Goal: Information Seeking & Learning: Learn about a topic

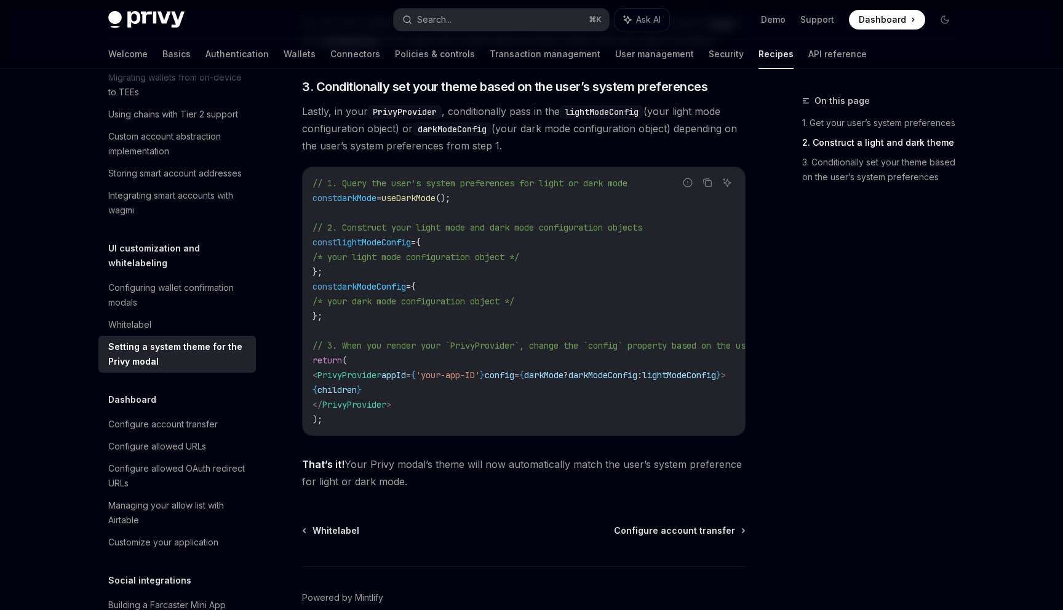
scroll to position [1120, 0]
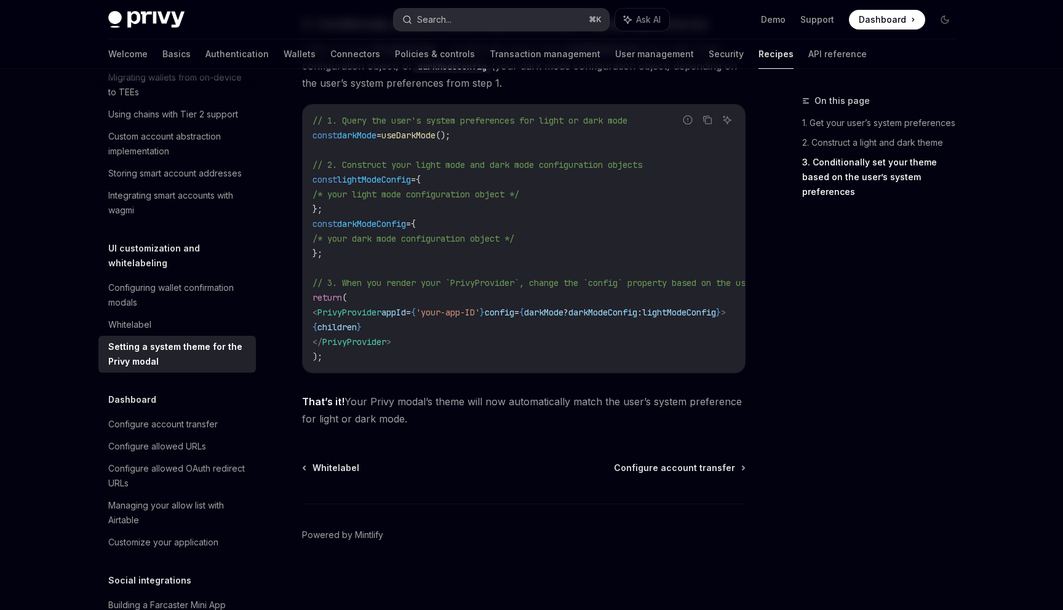
click at [461, 23] on button "Search... ⌘ K" at bounding box center [501, 20] width 215 height 22
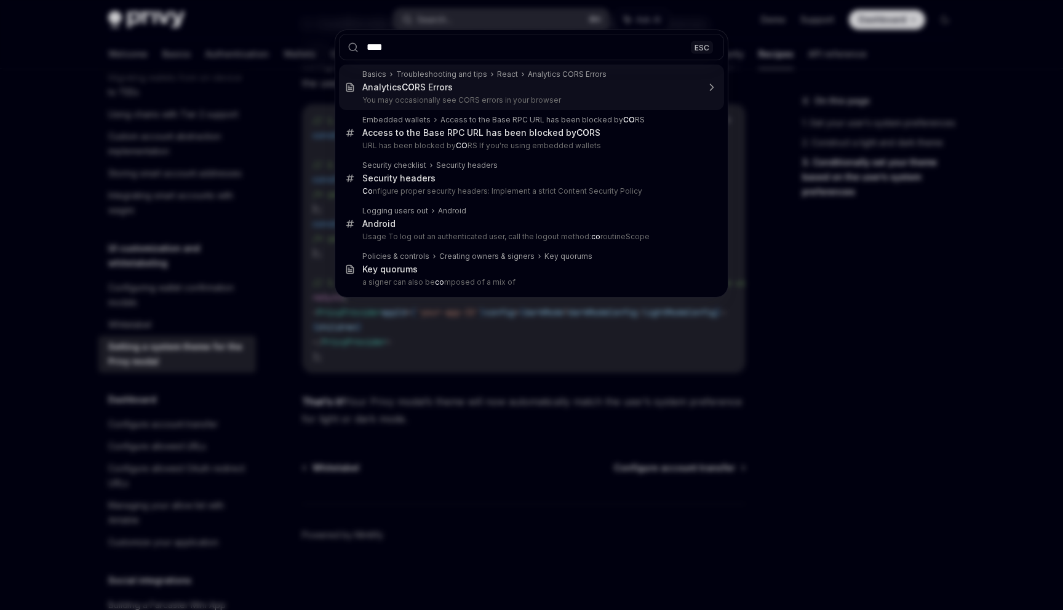
type input "*****"
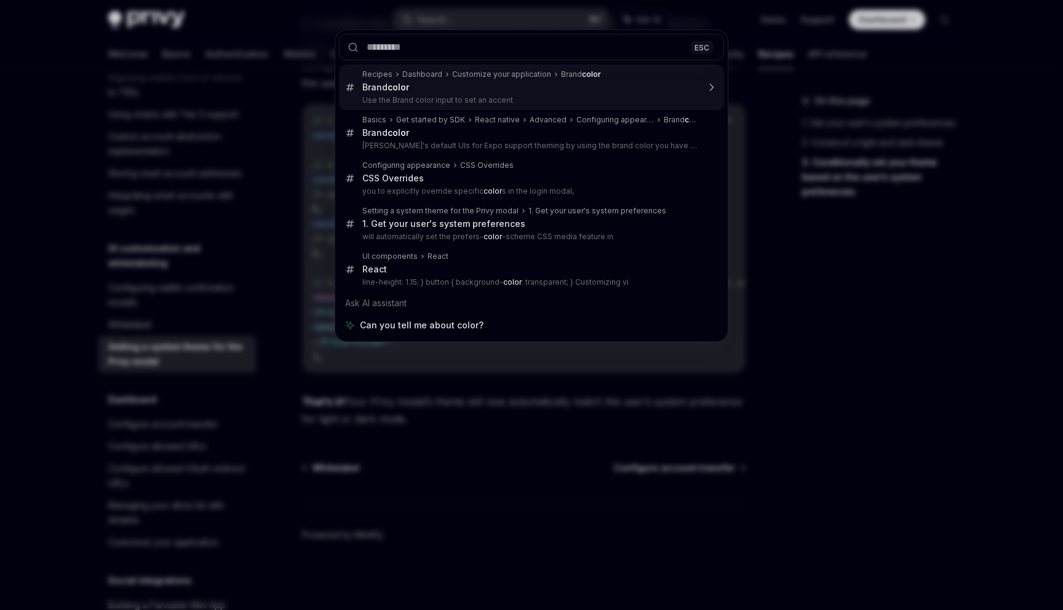
type textarea "*"
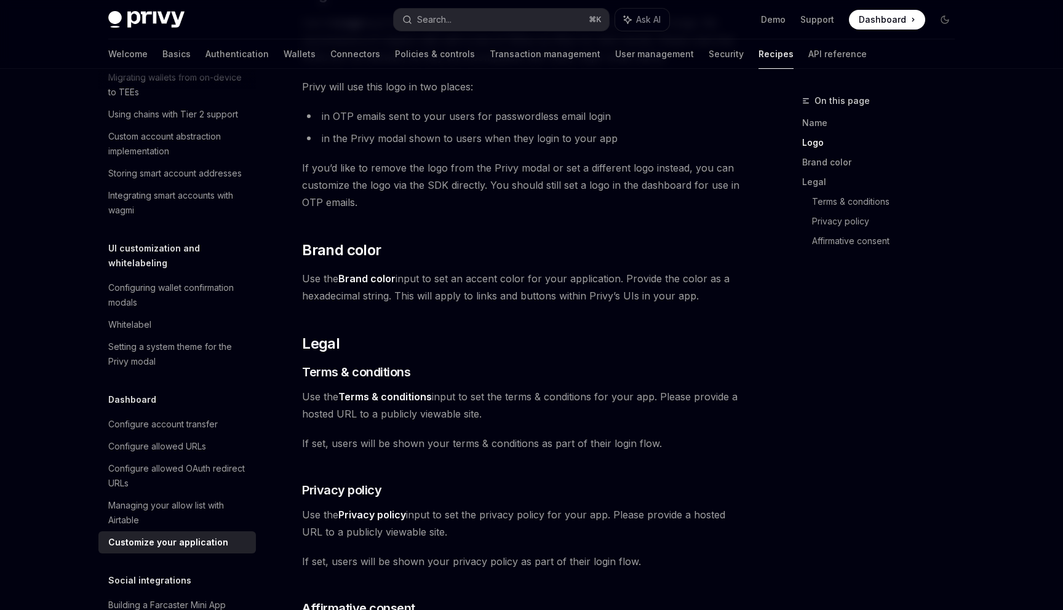
scroll to position [336, 0]
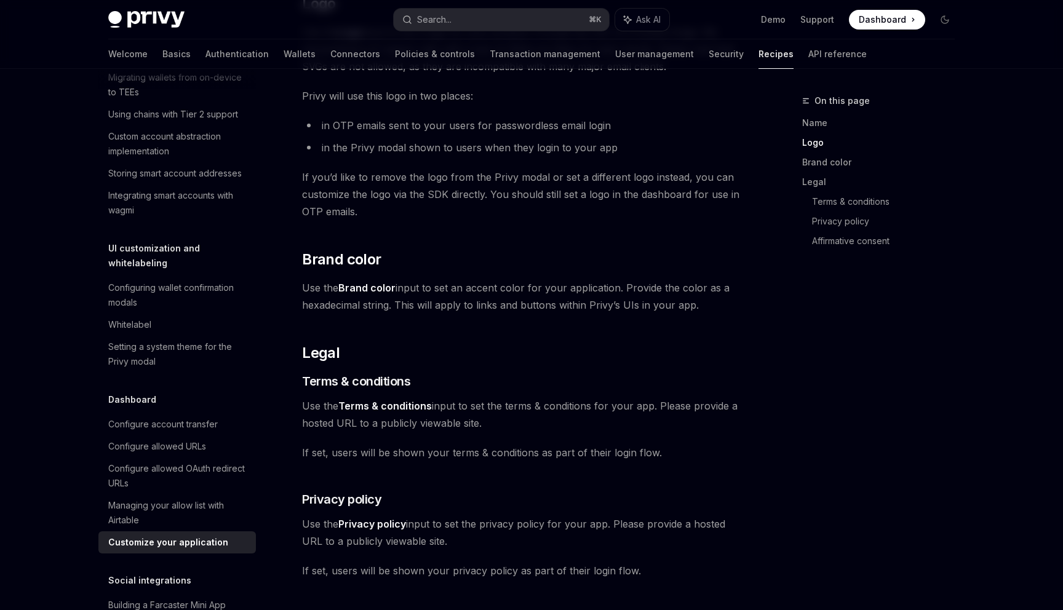
click at [366, 290] on strong "Brand color" at bounding box center [366, 288] width 57 height 12
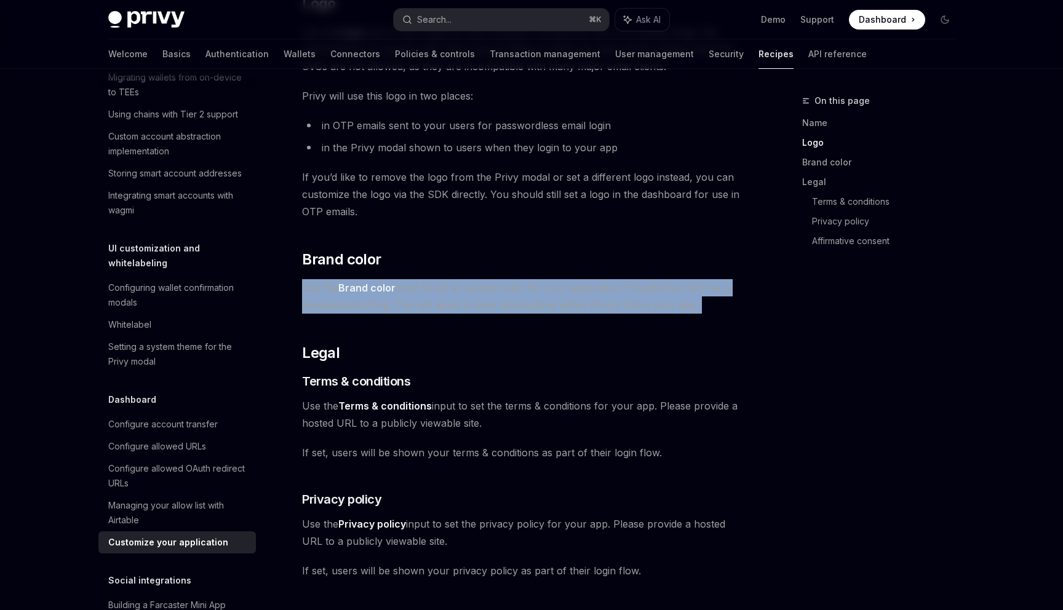
click at [366, 290] on strong "Brand color" at bounding box center [366, 288] width 57 height 12
click at [376, 290] on strong "Brand color" at bounding box center [366, 288] width 57 height 12
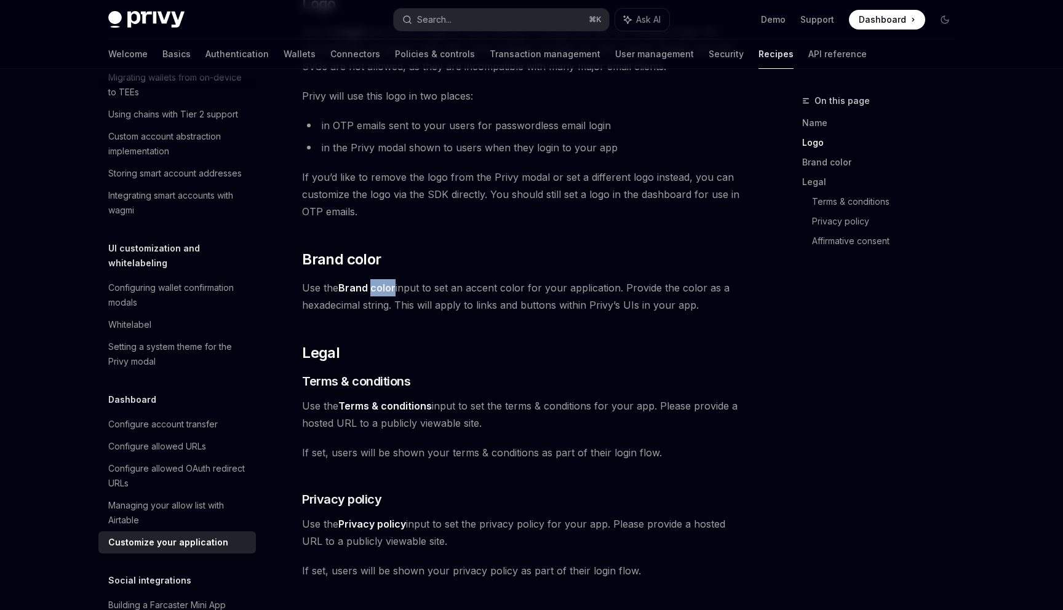
click at [376, 290] on strong "Brand color" at bounding box center [366, 288] width 57 height 12
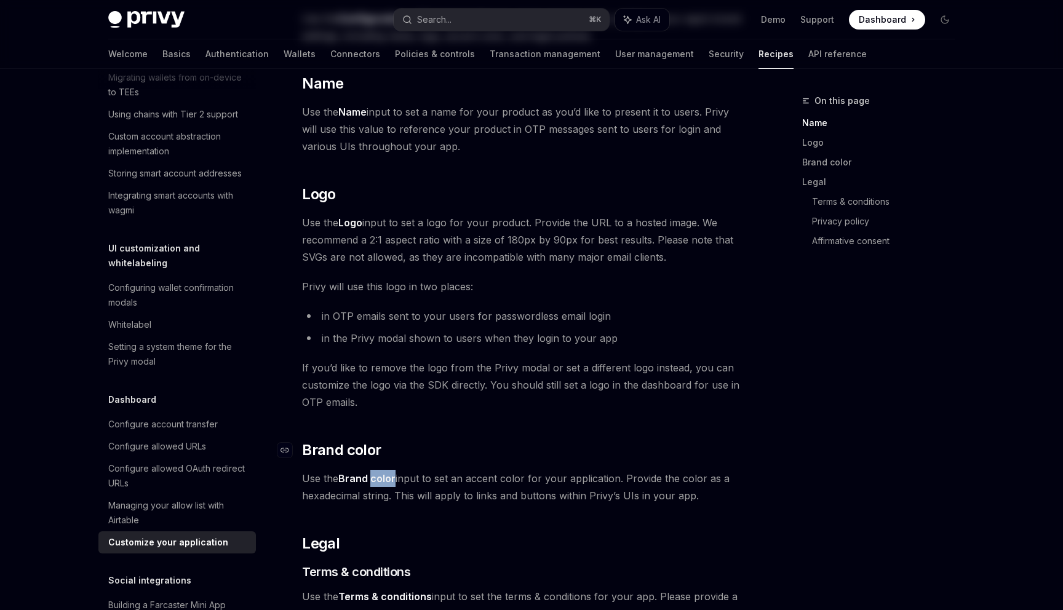
scroll to position [0, 0]
